Goal: Find specific page/section: Find specific page/section

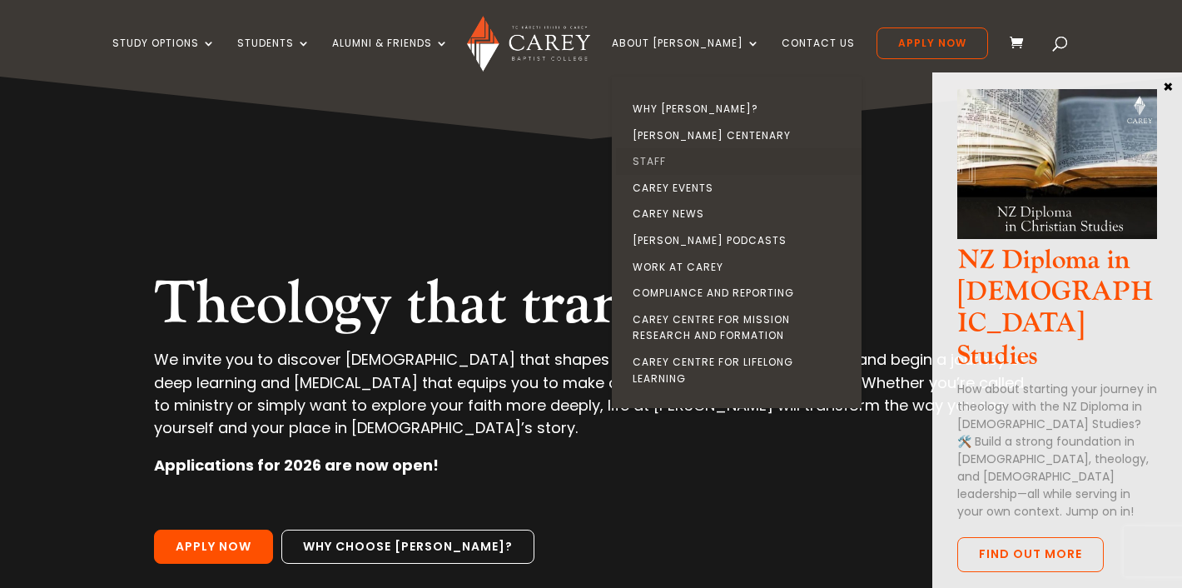
click at [689, 156] on link "Staff" at bounding box center [741, 161] width 250 height 27
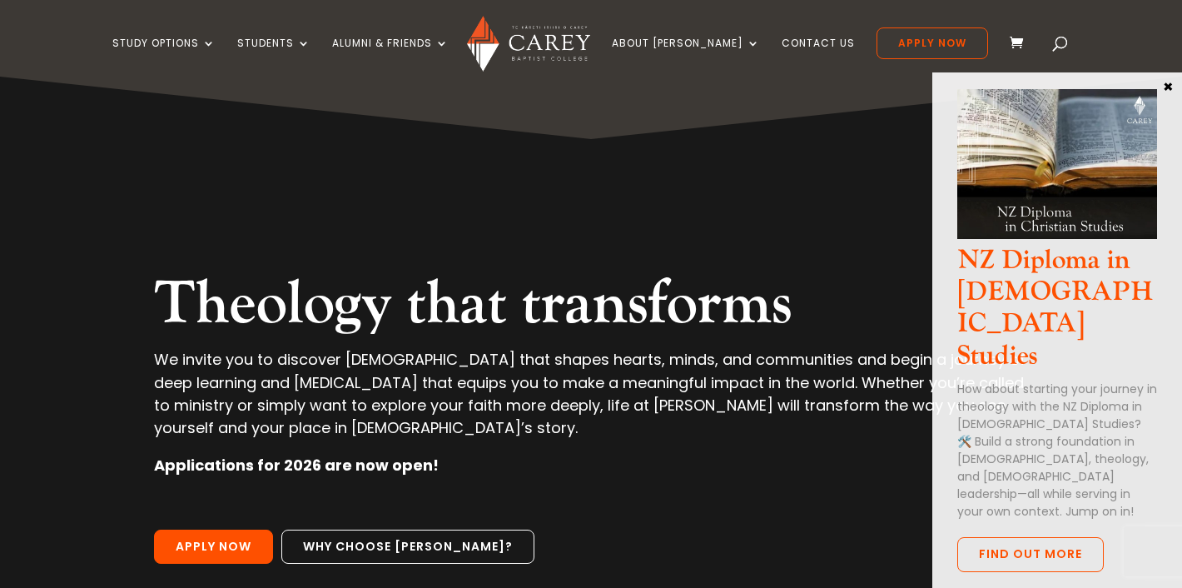
click at [1173, 84] on button "×" at bounding box center [1168, 85] width 17 height 15
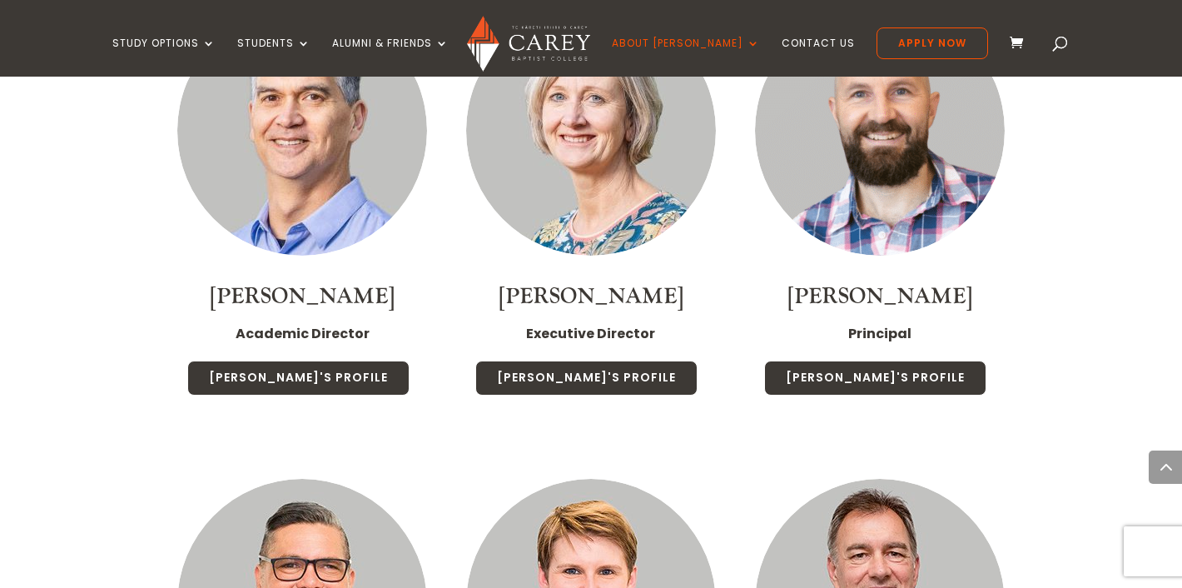
scroll to position [1422, 0]
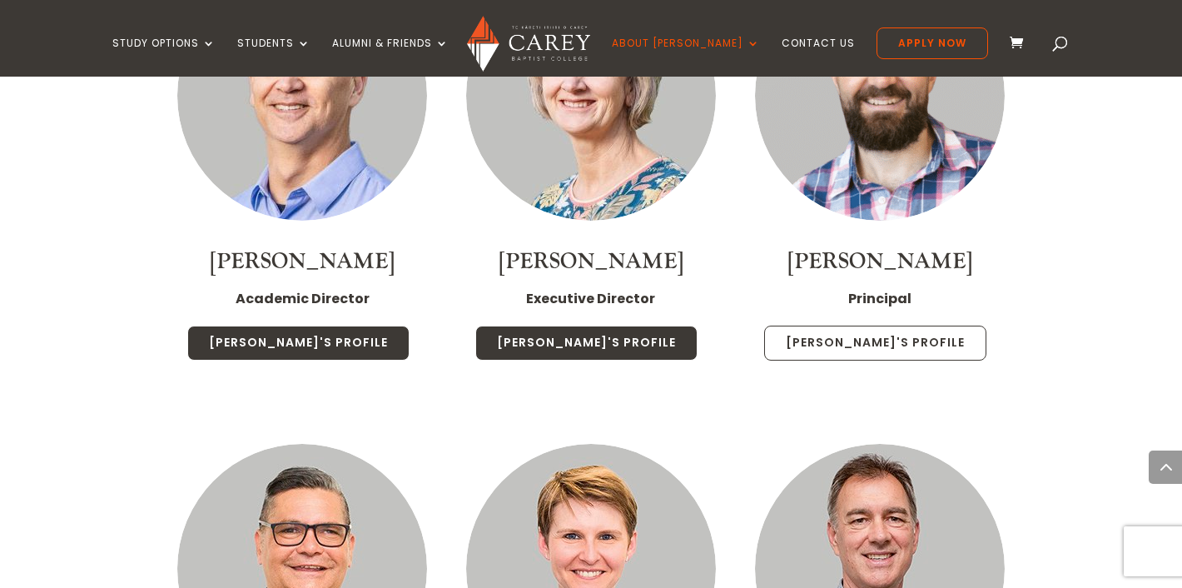
click at [902, 326] on link "[PERSON_NAME]'s Profile" at bounding box center [875, 343] width 222 height 35
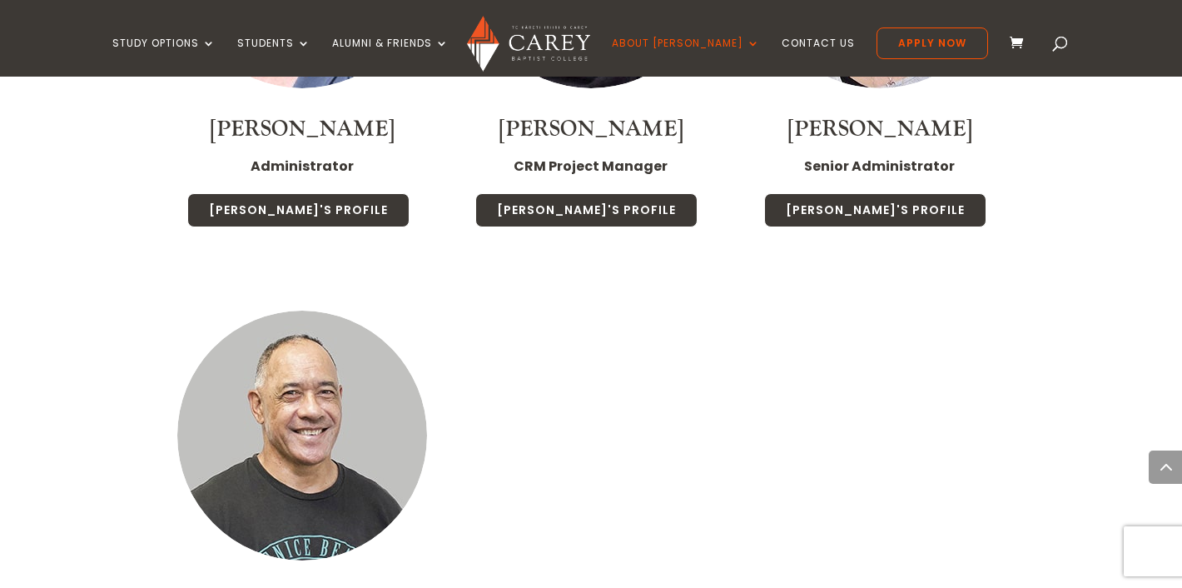
scroll to position [6243, 0]
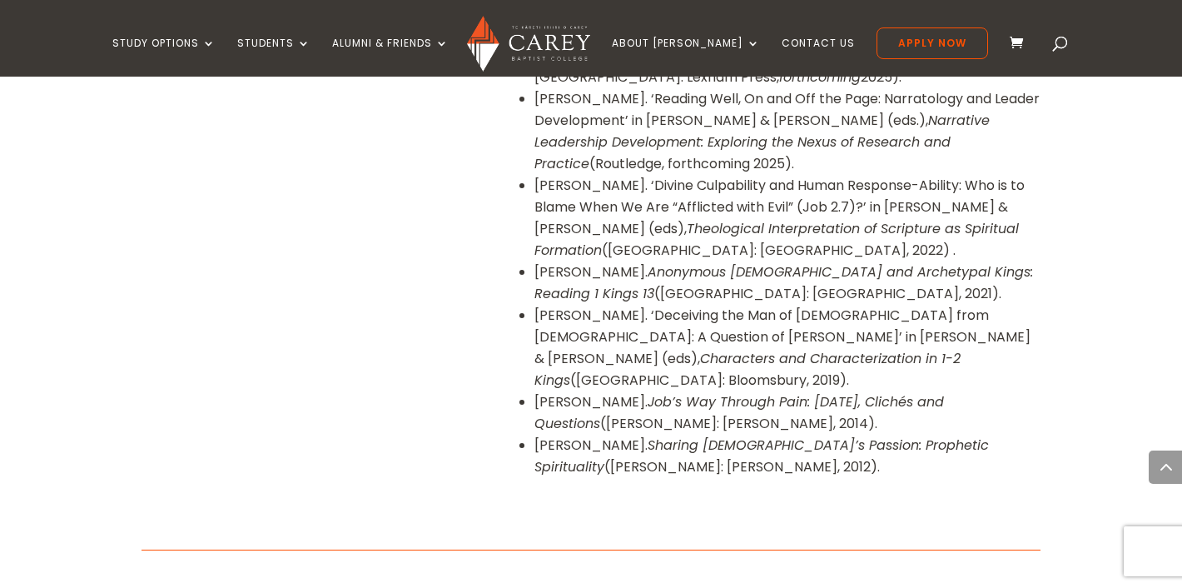
scroll to position [1687, 0]
